Goal: Task Accomplishment & Management: Manage account settings

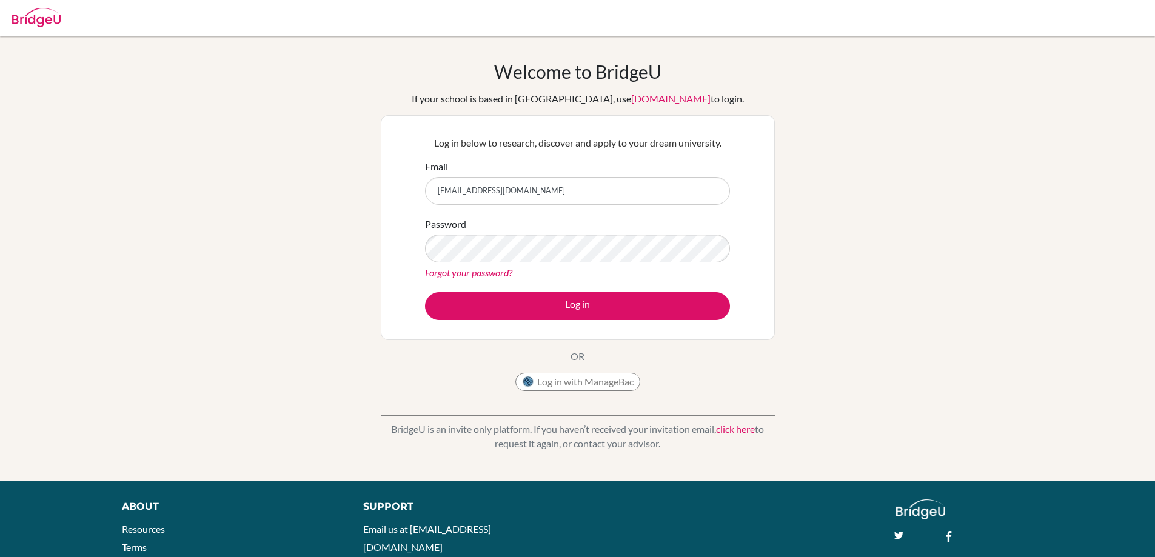
click at [662, 187] on input "asasmazel@tedankara.k12.tr" at bounding box center [577, 191] width 305 height 28
drag, startPoint x: 648, startPoint y: 193, endPoint x: 408, endPoint y: 190, distance: 240.0
click at [408, 190] on div "Log in below to research, discover and apply to your dream university. Email as…" at bounding box center [578, 227] width 394 height 225
type input "oatay@tedankara.k12.tr"
click at [344, 276] on div "Welcome to BridgeU If your school is based in China, use app.bridge-u.com.cn to…" at bounding box center [577, 259] width 1155 height 396
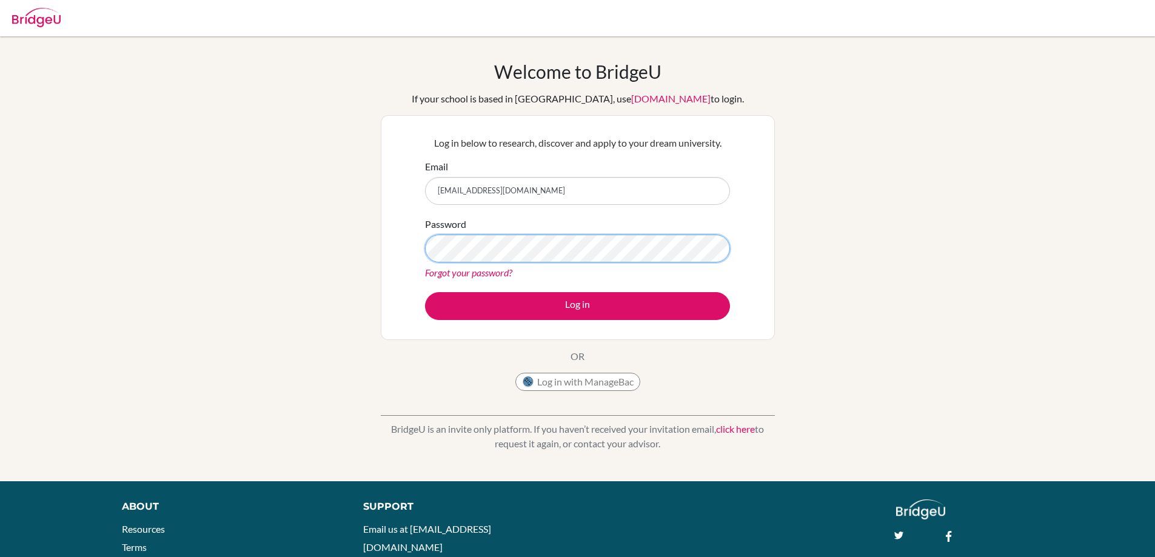
click at [364, 261] on div "Welcome to BridgeU If your school is based in China, use app.bridge-u.com.cn to…" at bounding box center [577, 259] width 1155 height 396
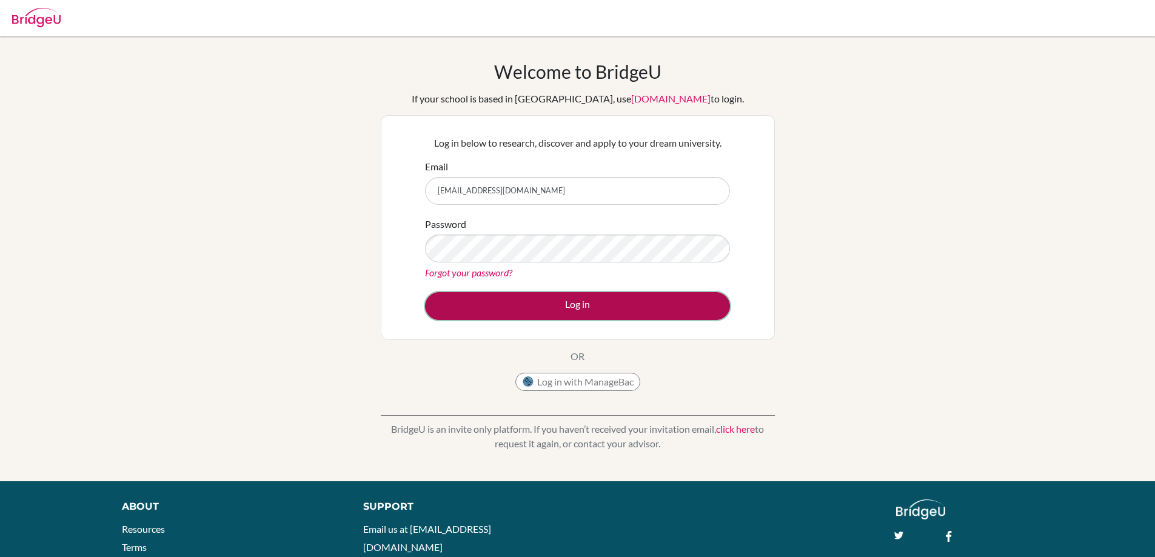
click at [548, 306] on button "Log in" at bounding box center [577, 306] width 305 height 28
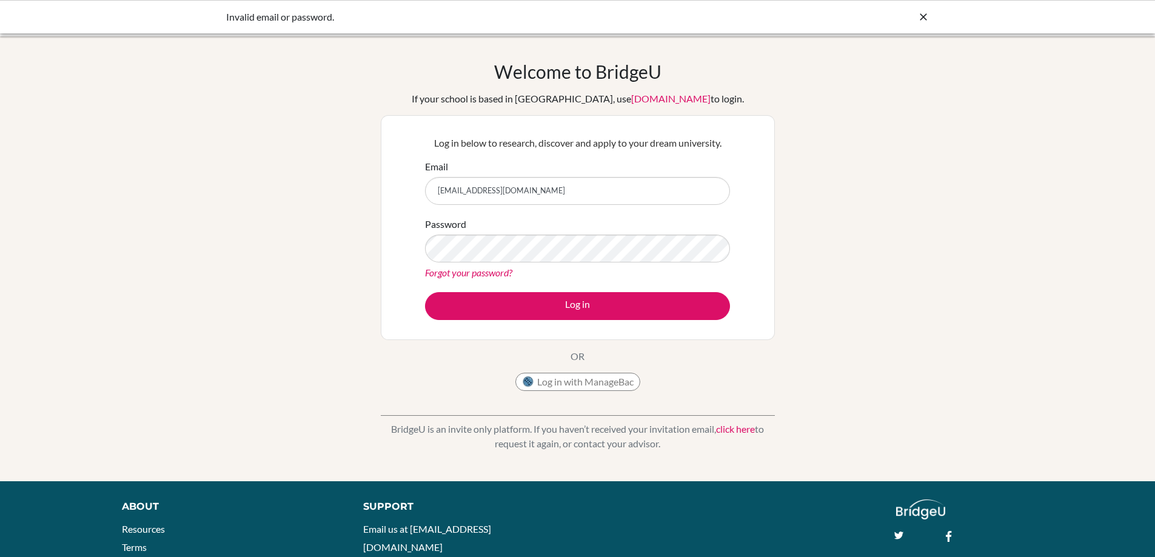
click at [470, 273] on link "Forgot your password?" at bounding box center [468, 273] width 87 height 12
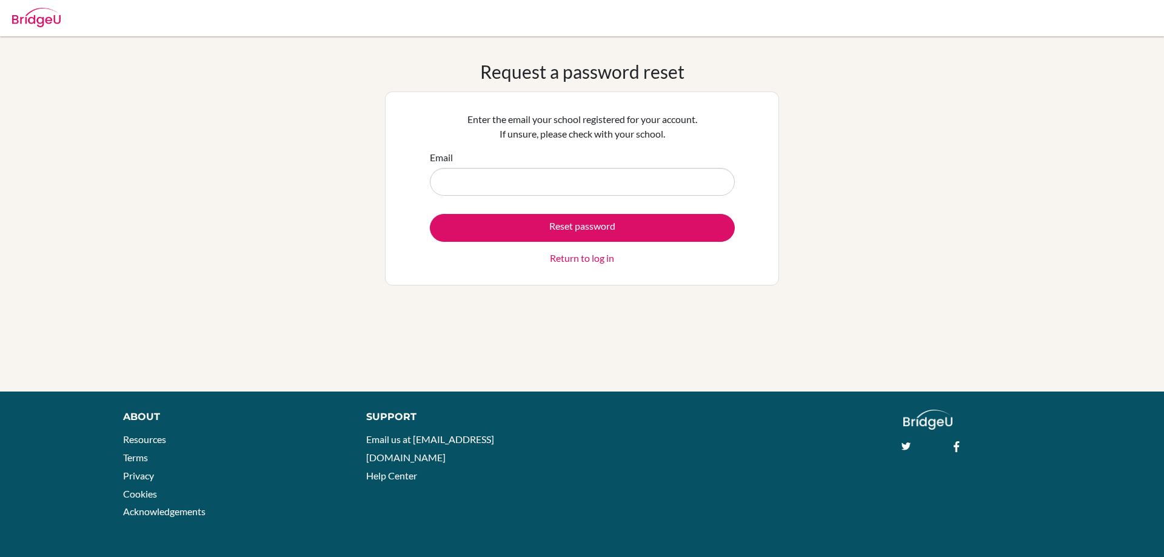
click at [722, 290] on div "Request a password reset Enter the email your school registered for your accoun…" at bounding box center [582, 214] width 394 height 307
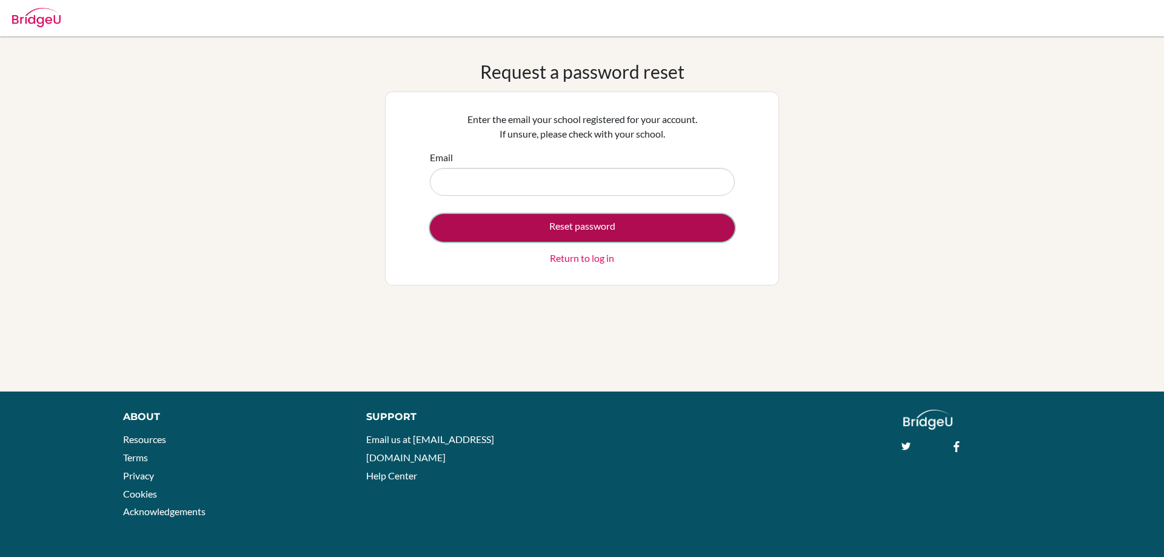
click at [583, 227] on button "Reset password" at bounding box center [582, 228] width 305 height 28
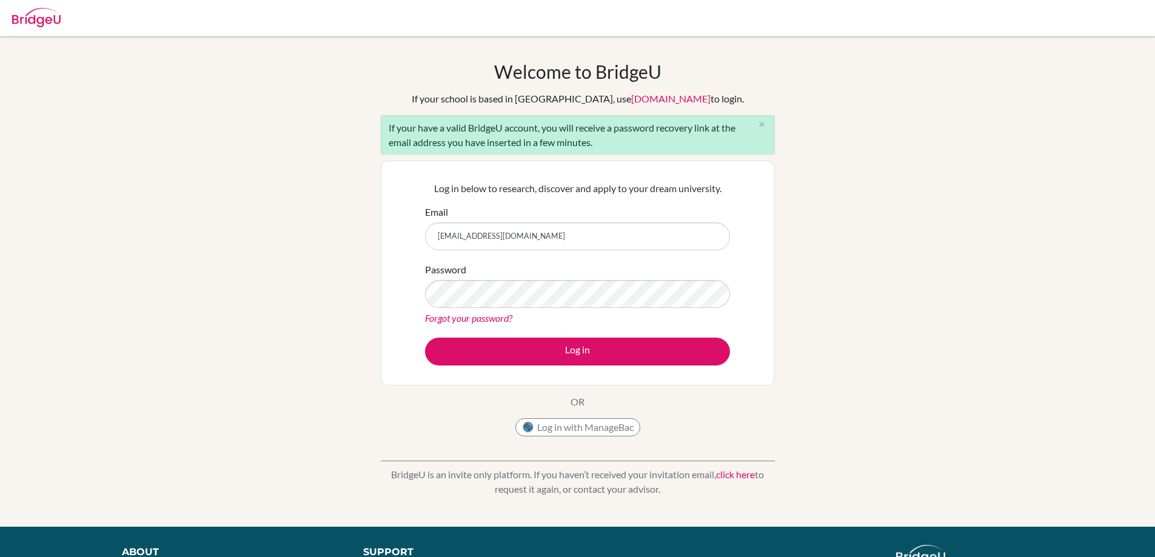
drag, startPoint x: 550, startPoint y: 237, endPoint x: 427, endPoint y: 237, distance: 123.0
click at [427, 237] on input "[EMAIL_ADDRESS][DOMAIN_NAME]" at bounding box center [577, 236] width 305 height 28
click at [568, 238] on input "asasmazel@tedankara.k12.tr" at bounding box center [577, 236] width 305 height 28
drag, startPoint x: 472, startPoint y: 236, endPoint x: 407, endPoint y: 241, distance: 65.1
click at [407, 241] on div "Log in below to research, discover and apply to your dream university. Email as…" at bounding box center [578, 273] width 394 height 225
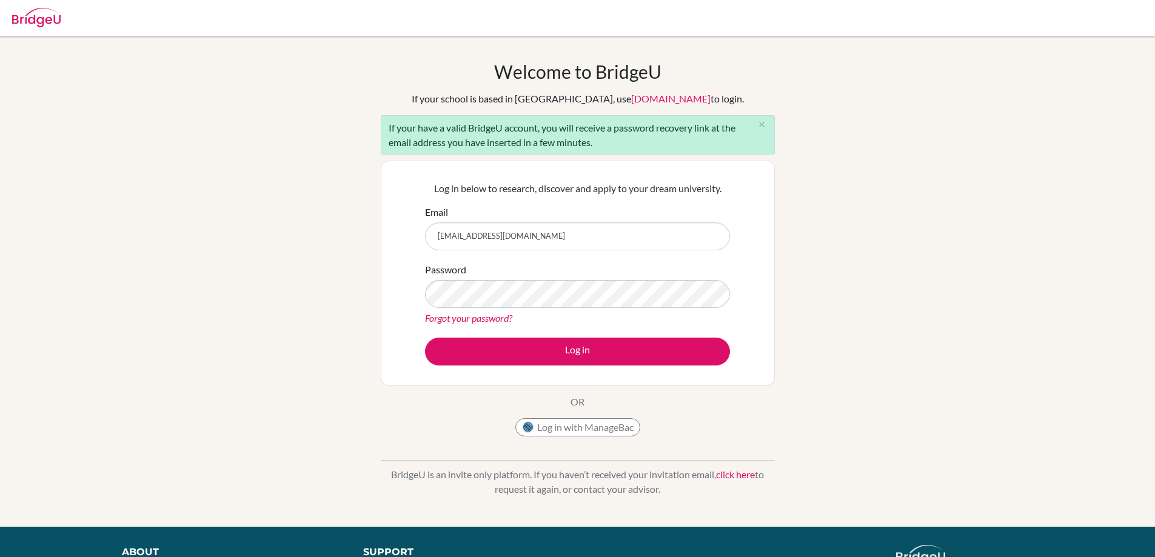
type input "[EMAIL_ADDRESS][DOMAIN_NAME]"
click at [411, 293] on div "Log in below to research, discover and apply to your dream university. Email oa…" at bounding box center [578, 273] width 394 height 225
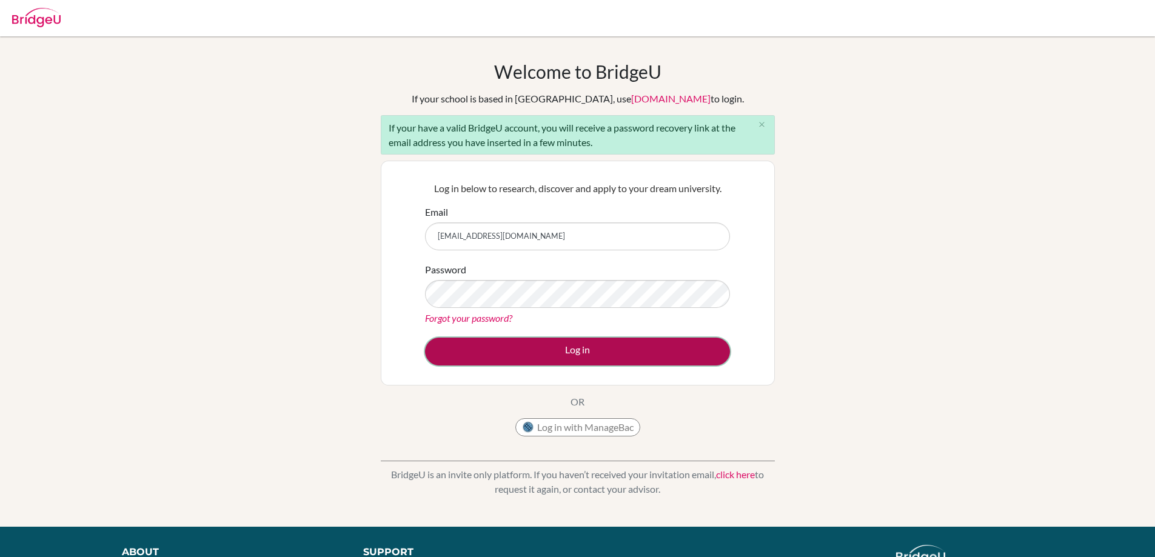
click at [561, 349] on button "Log in" at bounding box center [577, 352] width 305 height 28
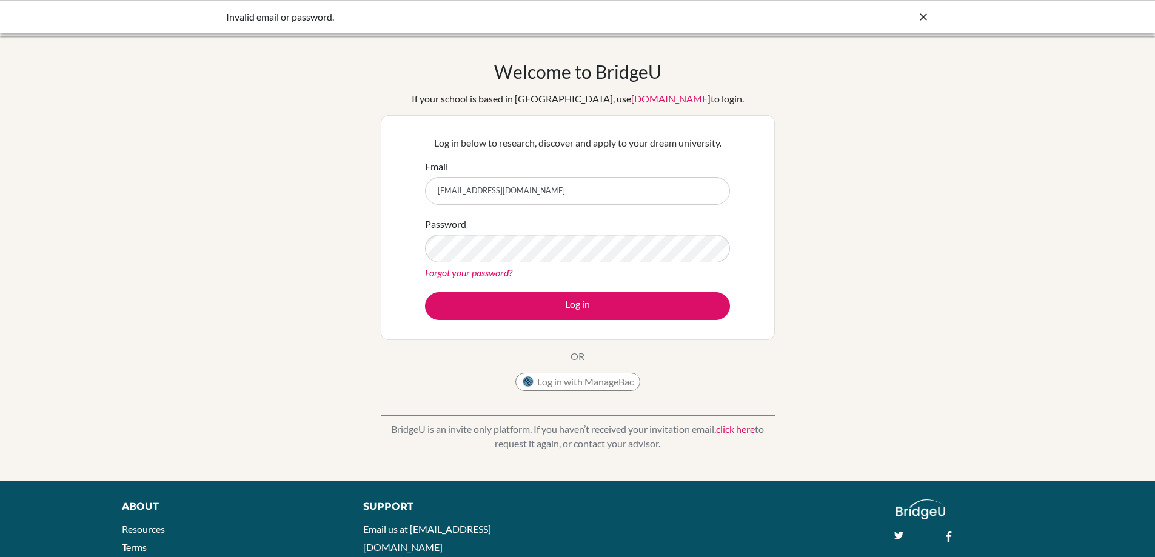
click at [478, 273] on link "Forgot your password?" at bounding box center [468, 273] width 87 height 12
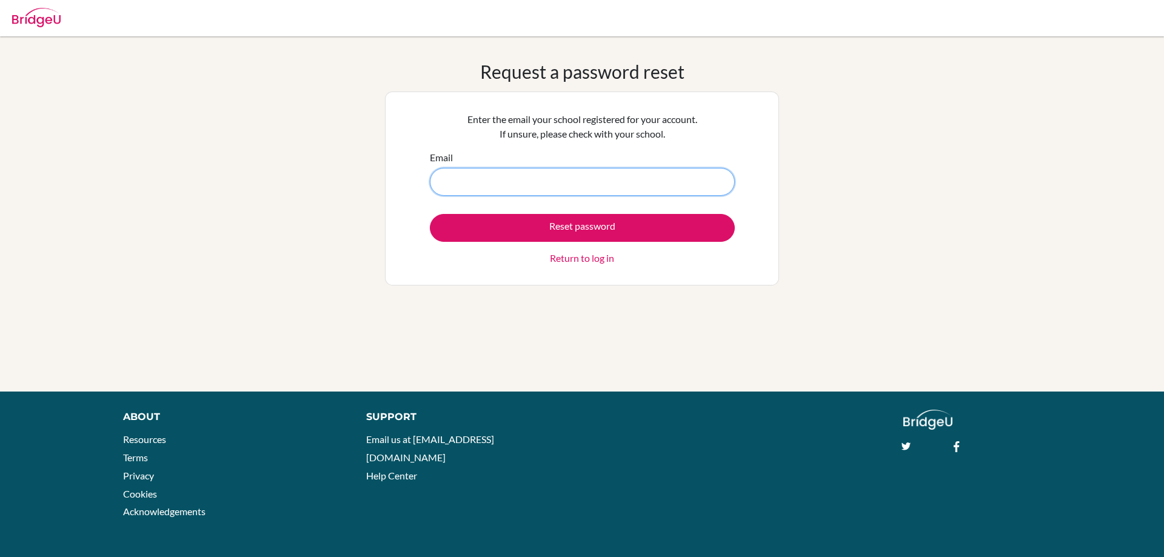
click at [495, 182] on input "Email" at bounding box center [582, 182] width 305 height 28
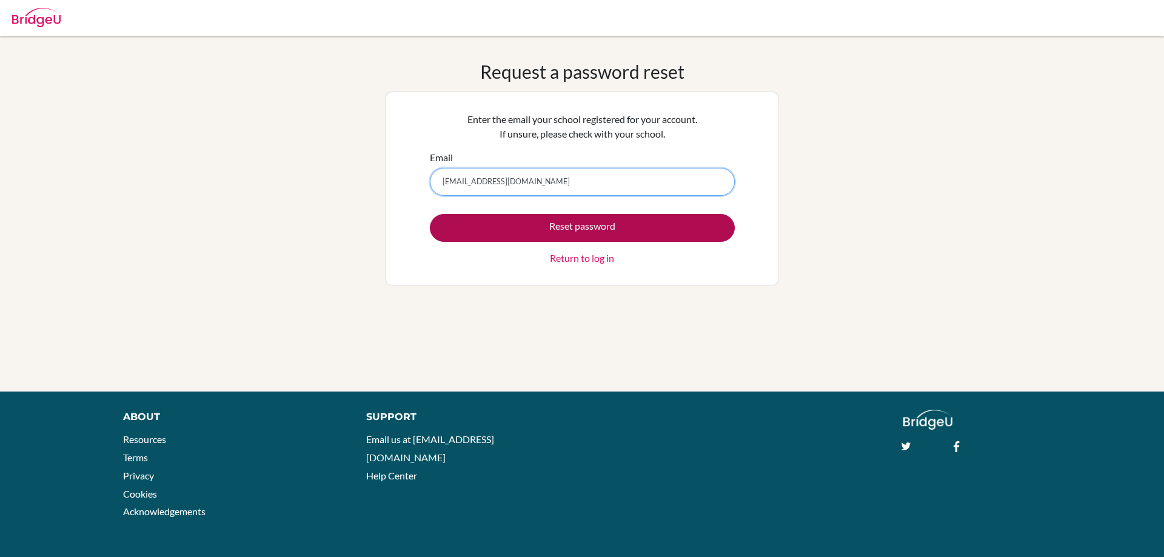
type input "oatay@tedankara.k12.tr"
click at [521, 228] on button "Reset password" at bounding box center [582, 228] width 305 height 28
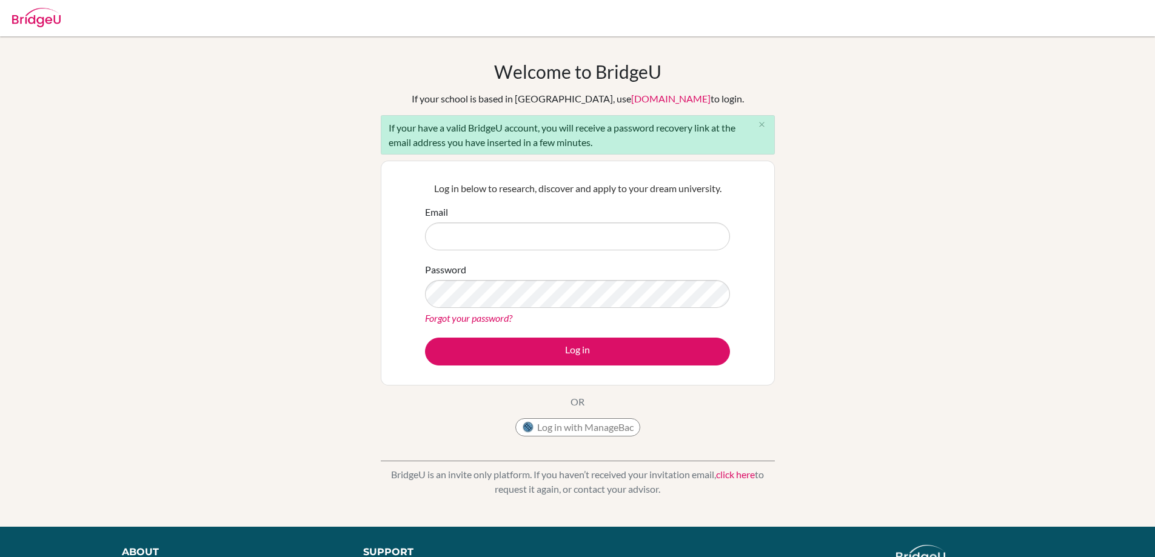
type input "asasmazel@tedankara.k12.tr"
drag, startPoint x: 386, startPoint y: 123, endPoint x: 601, endPoint y: 150, distance: 216.8
click at [601, 150] on div "If your have a valid BridgeU account, you will receive a password recovery link…" at bounding box center [578, 134] width 394 height 39
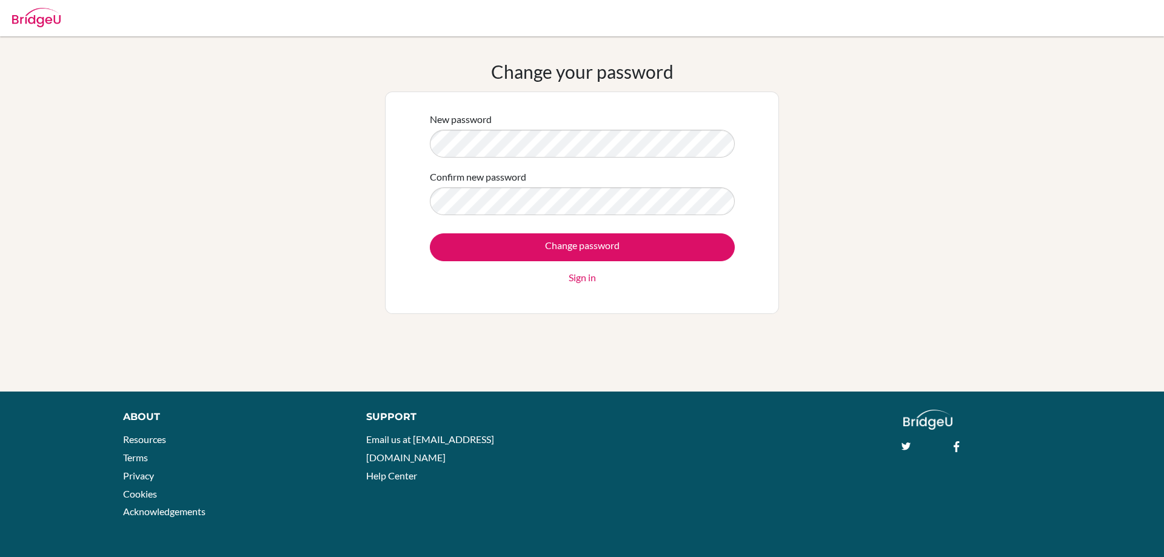
click at [258, 144] on div "Change your password New password Confirm new password Change password Sign in" at bounding box center [582, 214] width 1164 height 307
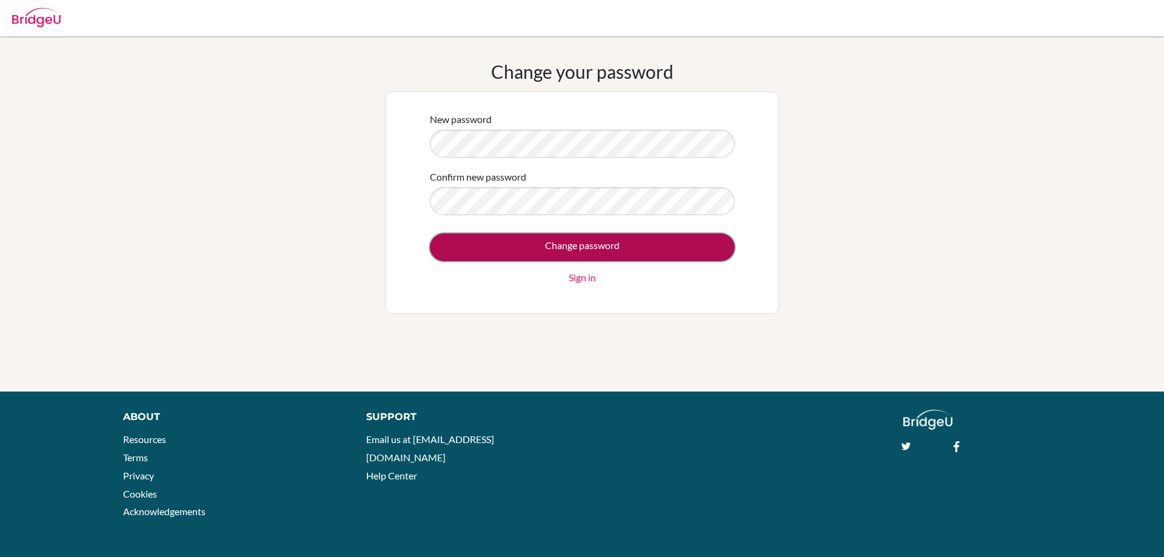
click at [590, 247] on input "Change password" at bounding box center [582, 247] width 305 height 28
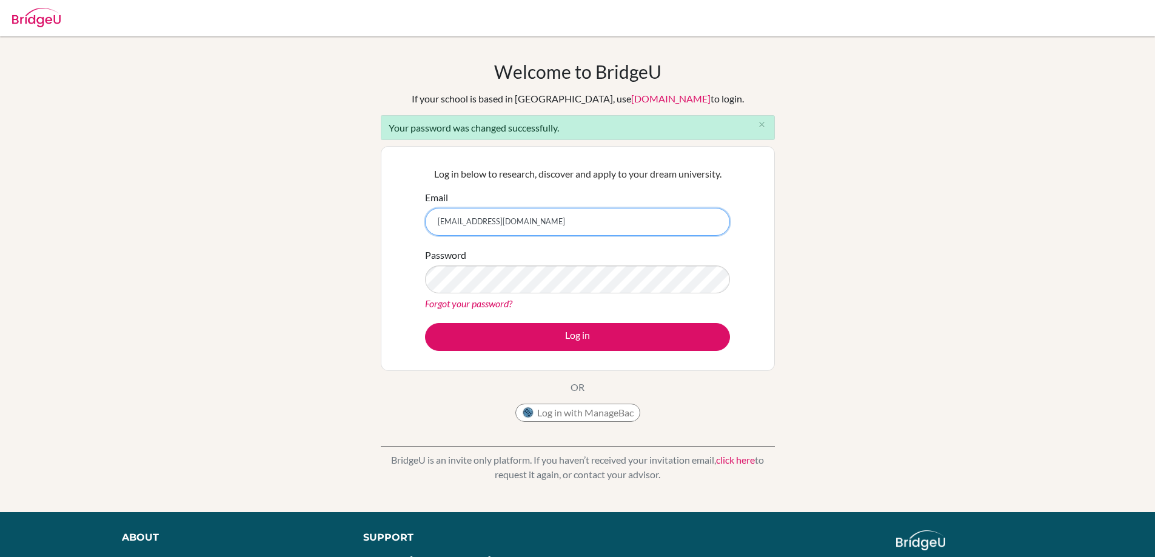
drag, startPoint x: 437, startPoint y: 221, endPoint x: 470, endPoint y: 221, distance: 32.7
click at [470, 221] on input "[EMAIL_ADDRESS][DOMAIN_NAME]" at bounding box center [577, 222] width 305 height 28
type input "[EMAIL_ADDRESS][DOMAIN_NAME]"
click at [385, 280] on div "Log in below to research, discover and apply to your dream university. Email [E…" at bounding box center [578, 258] width 394 height 225
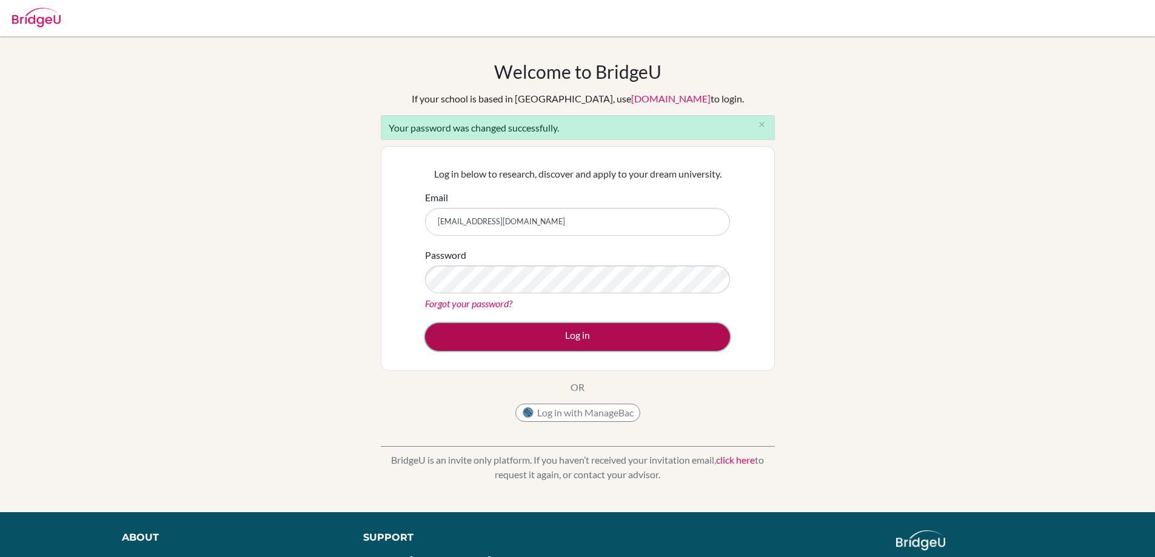
click at [555, 339] on button "Log in" at bounding box center [577, 337] width 305 height 28
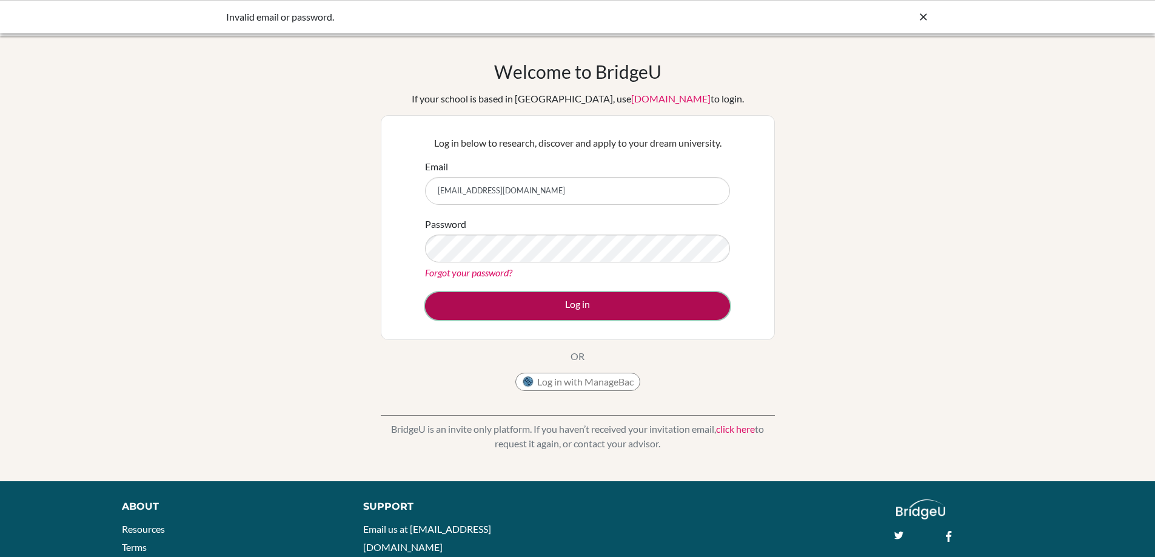
click at [553, 304] on button "Log in" at bounding box center [577, 306] width 305 height 28
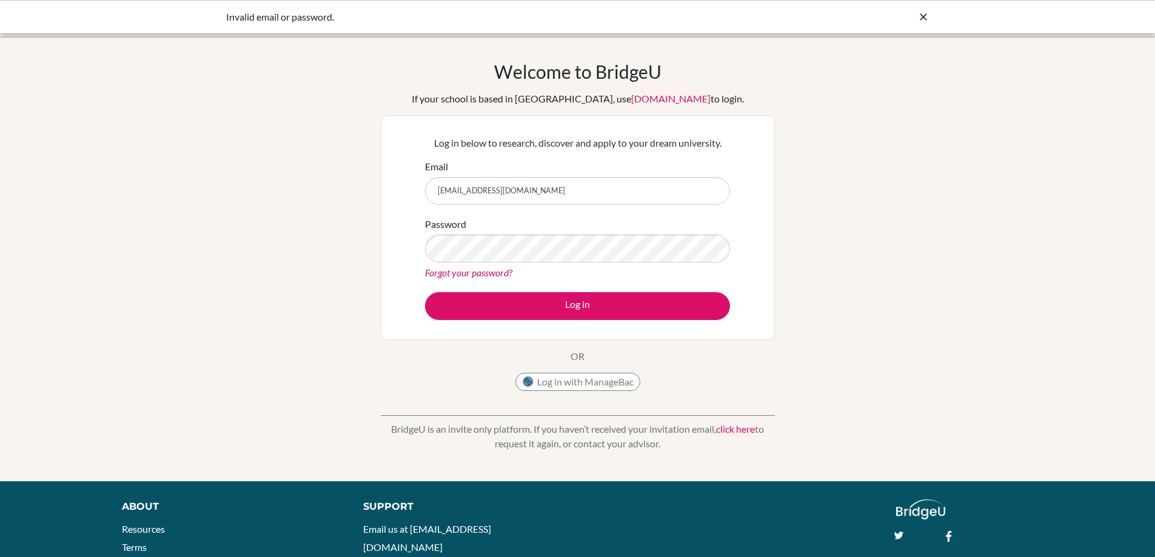
click at [899, 321] on div "Welcome to [GEOGRAPHIC_DATA] If your school is based in [GEOGRAPHIC_DATA], use …" at bounding box center [577, 259] width 1155 height 396
